Goal: Navigation & Orientation: Find specific page/section

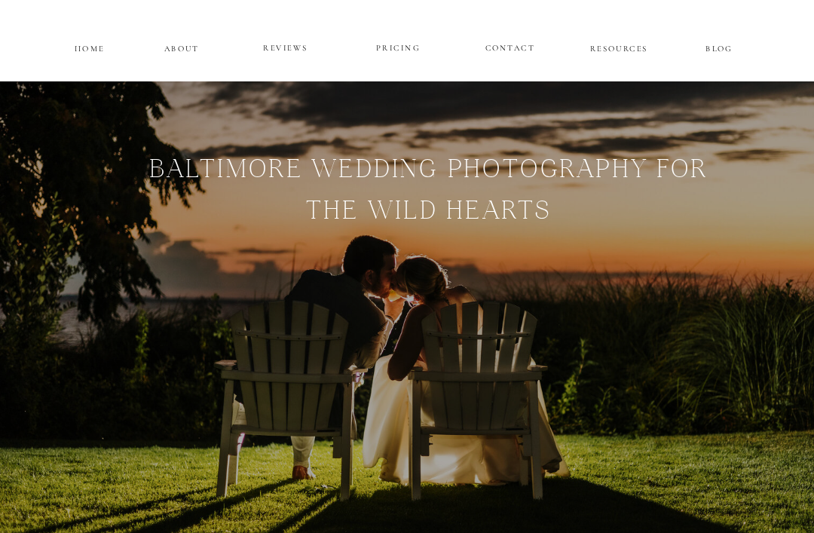
scroll to position [78, 0]
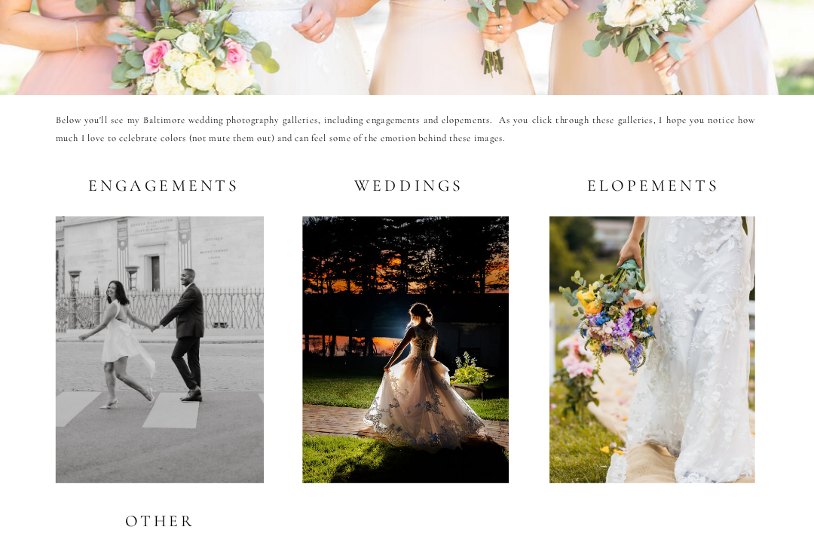
scroll to position [2544, 0]
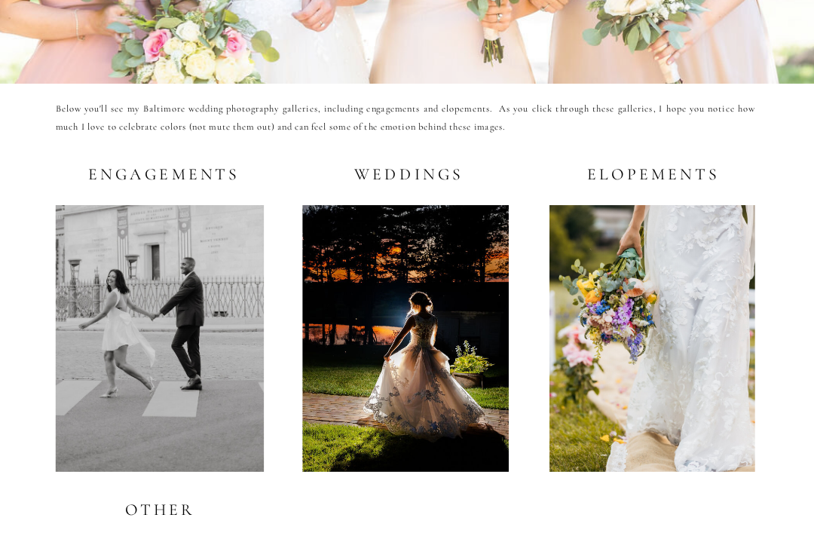
click at [416, 310] on div at bounding box center [405, 339] width 206 height 267
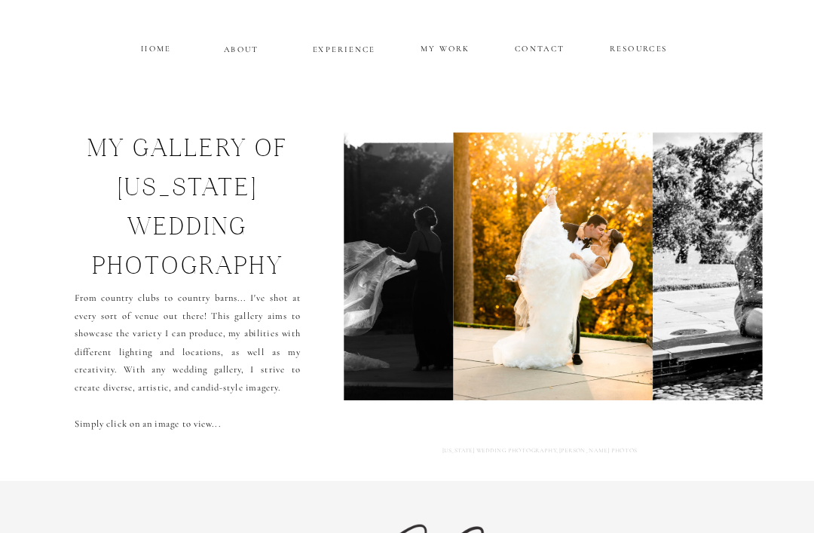
click at [448, 50] on p "MY WORK" at bounding box center [445, 47] width 52 height 12
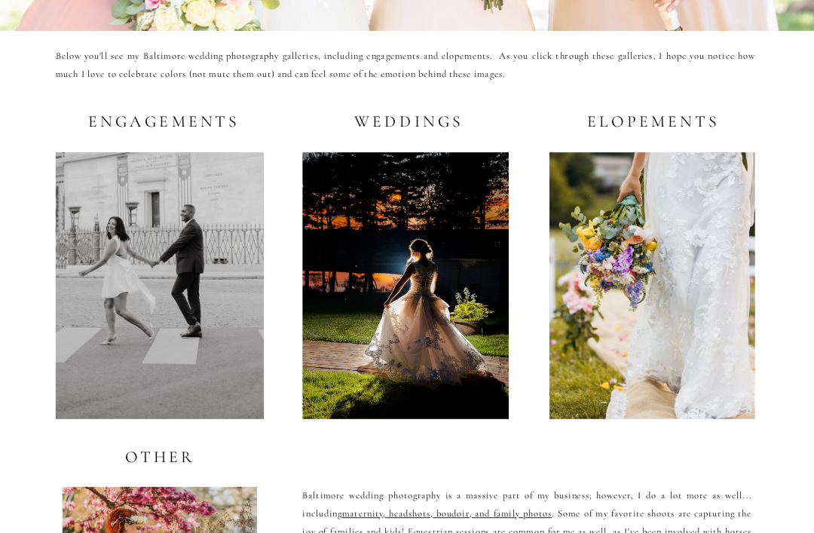
scroll to position [2596, 0]
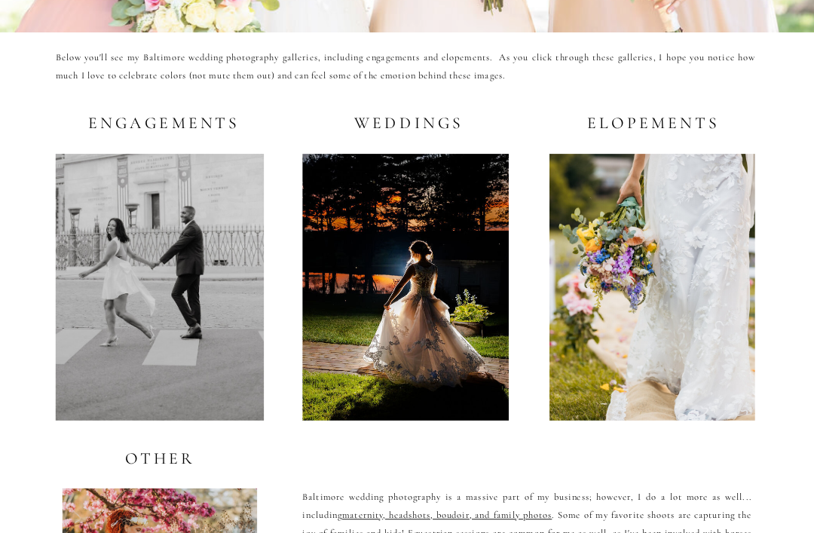
click at [408, 298] on div at bounding box center [405, 287] width 206 height 267
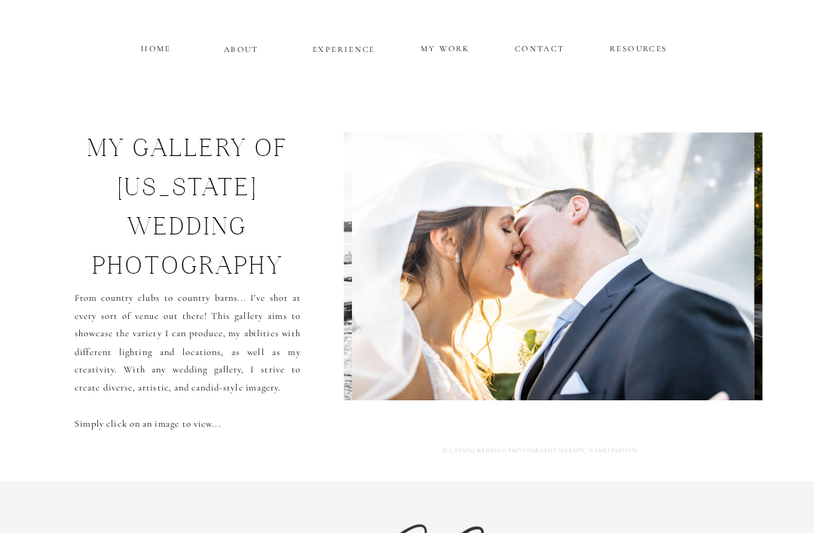
click at [335, 23] on div "CONTACT MY WORK EXPERIENCE ABOUT HOME RESOURCES my gallery of [US_STATE] weddin…" at bounding box center [407, 426] width 814 height 853
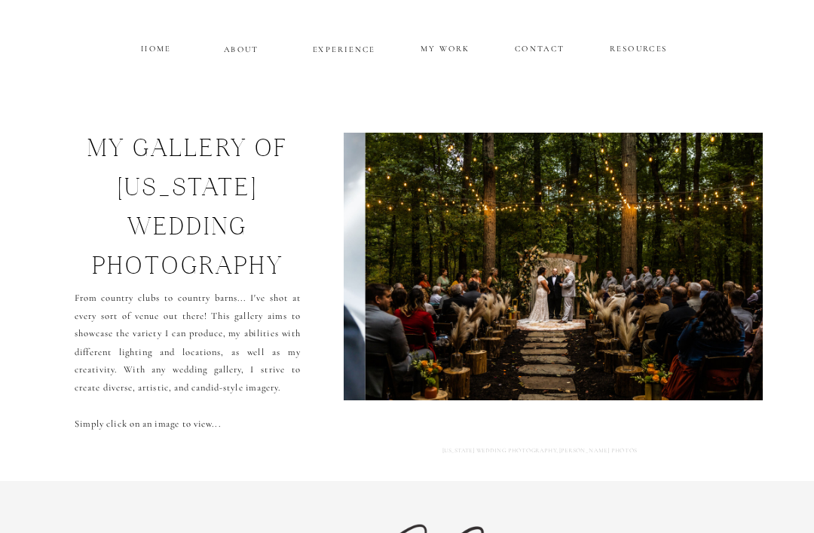
click at [347, 53] on p "EXPERIENCE" at bounding box center [343, 47] width 65 height 11
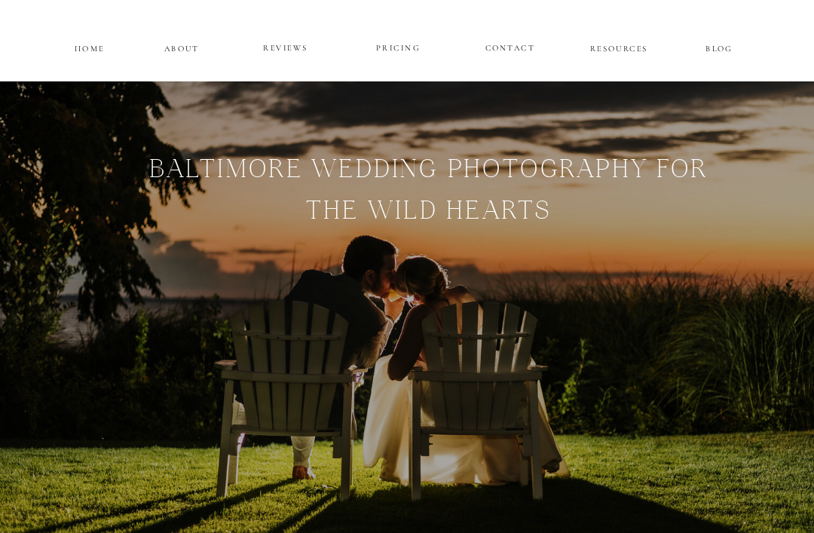
click at [395, 47] on p "PRICING" at bounding box center [397, 48] width 81 height 17
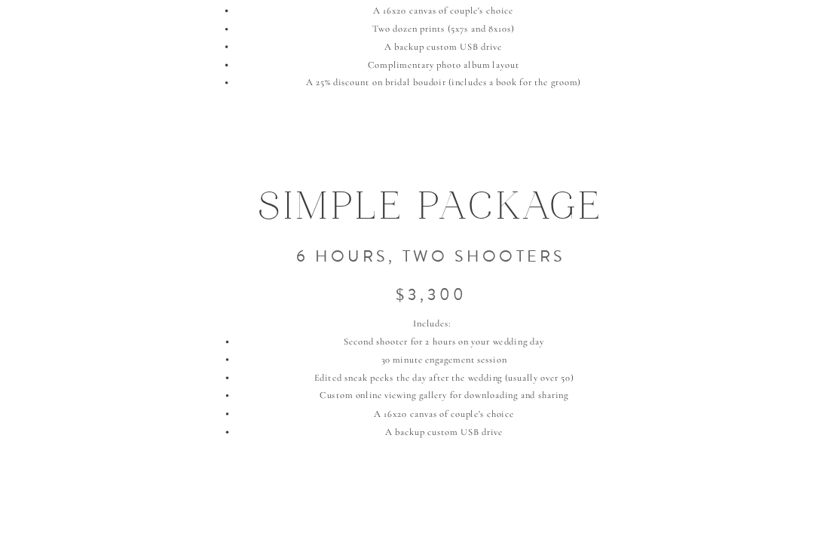
scroll to position [1508, 0]
